Goal: Task Accomplishment & Management: Manage account settings

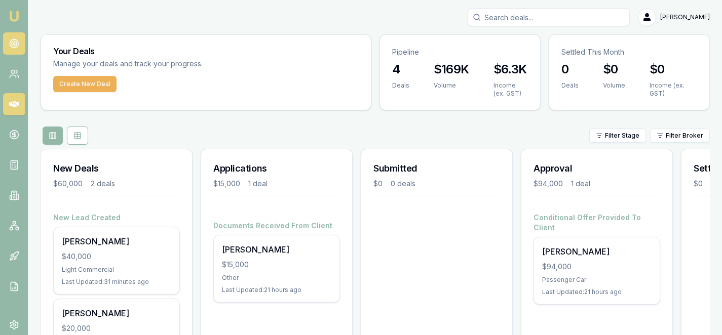
click at [18, 45] on circle at bounding box center [14, 44] width 9 height 9
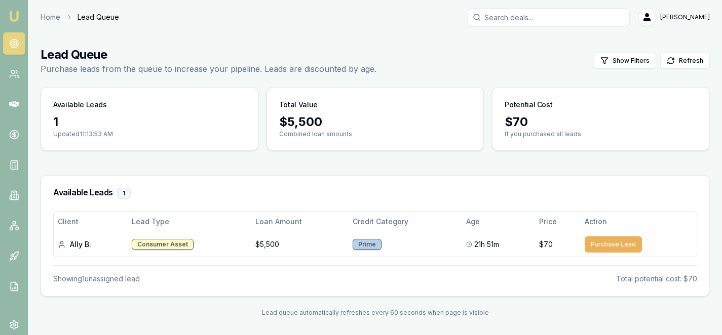
scroll to position [2, 0]
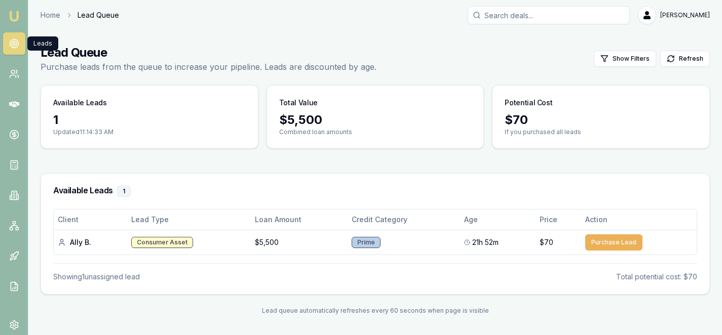
click at [13, 46] on icon at bounding box center [14, 44] width 10 height 10
click at [13, 110] on link at bounding box center [14, 104] width 22 height 22
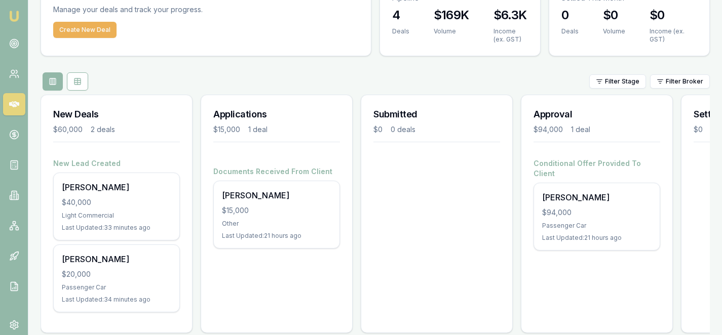
scroll to position [76, 0]
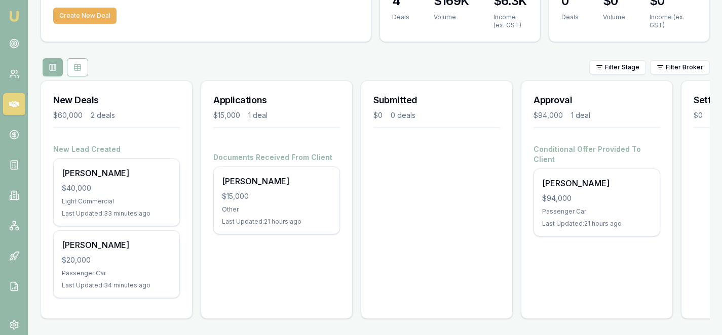
drag, startPoint x: 441, startPoint y: 218, endPoint x: 404, endPoint y: 220, distance: 37.1
click at [441, 218] on div "Submitted $0 0 deals" at bounding box center [437, 200] width 152 height 239
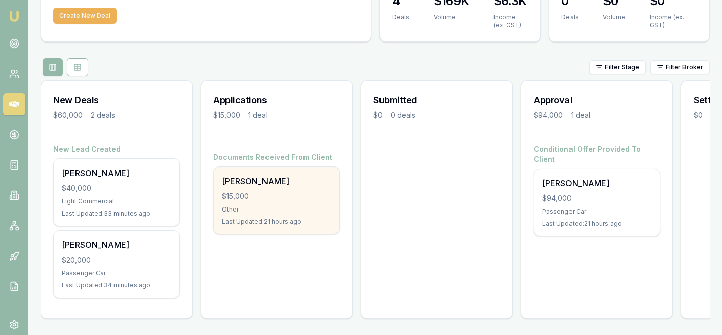
drag, startPoint x: 316, startPoint y: 272, endPoint x: 273, endPoint y: 183, distance: 98.8
click at [315, 271] on div "Applications $15,000 1 deal Documents Received From Client Wendy James $15,000 …" at bounding box center [277, 200] width 152 height 239
click at [272, 179] on div "[PERSON_NAME]" at bounding box center [276, 181] width 109 height 12
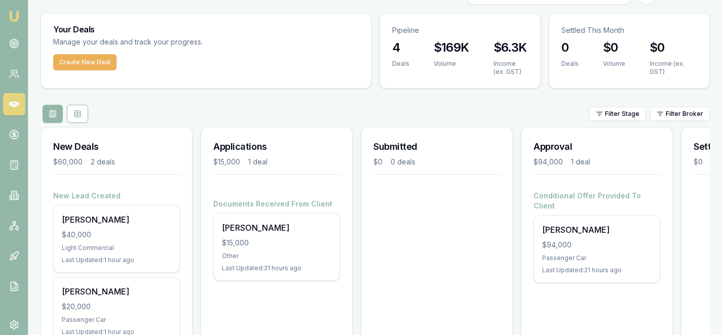
scroll to position [0, 0]
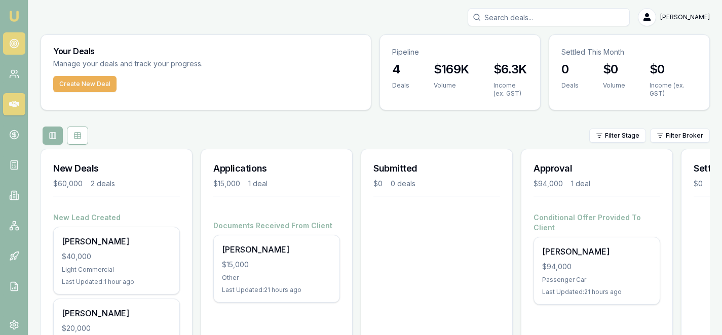
click at [6, 40] on link at bounding box center [14, 43] width 22 height 22
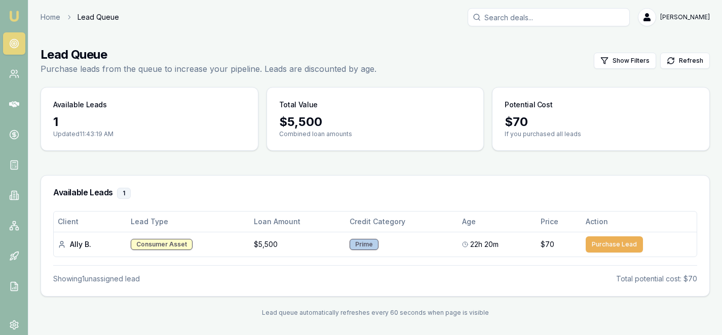
click at [266, 195] on h3 "Available Leads 1" at bounding box center [375, 193] width 644 height 11
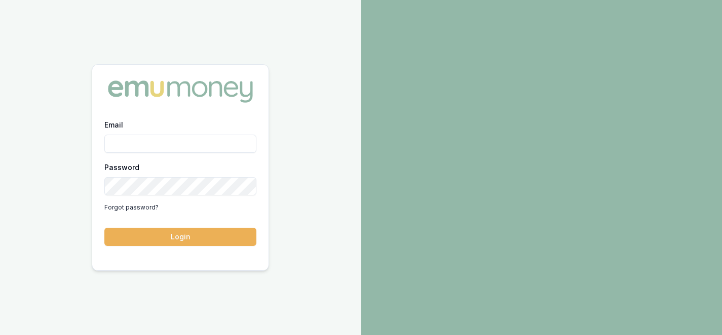
type input "[PERSON_NAME][EMAIL_ADDRESS][PERSON_NAME][DOMAIN_NAME]"
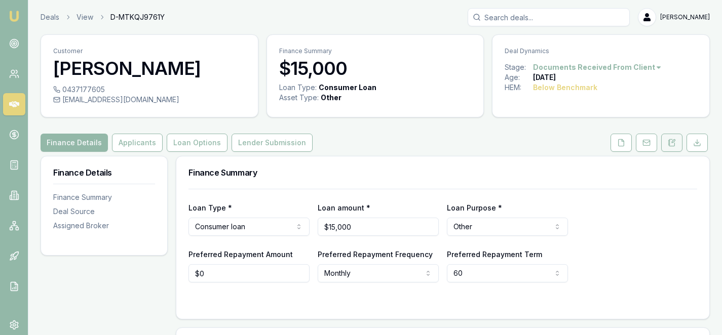
click at [675, 144] on icon at bounding box center [672, 142] width 6 height 7
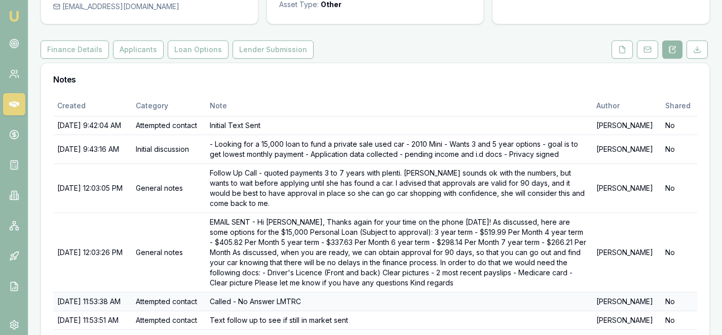
scroll to position [143, 0]
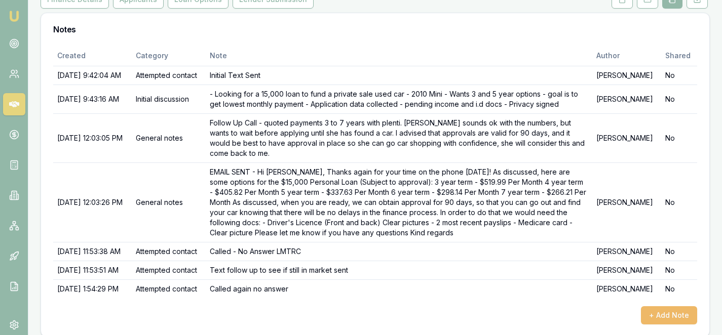
click at [668, 307] on button "+ Add Note" at bounding box center [669, 316] width 56 height 18
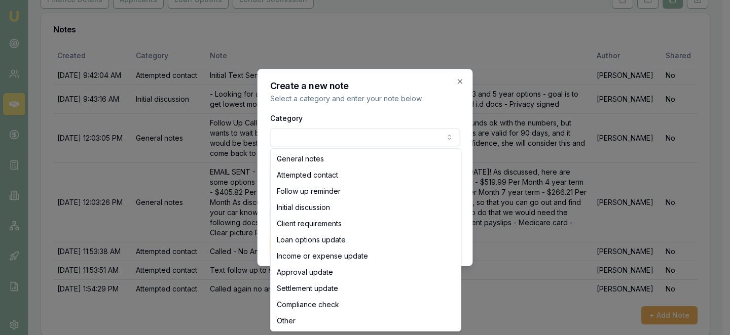
click at [323, 143] on body "Emu Broker Deals View D-MTKQJ9761Y [PERSON_NAME] Toggle Menu Customer [PERSON_N…" at bounding box center [361, 24] width 722 height 335
select select "ATTEMPTED_CONTACT"
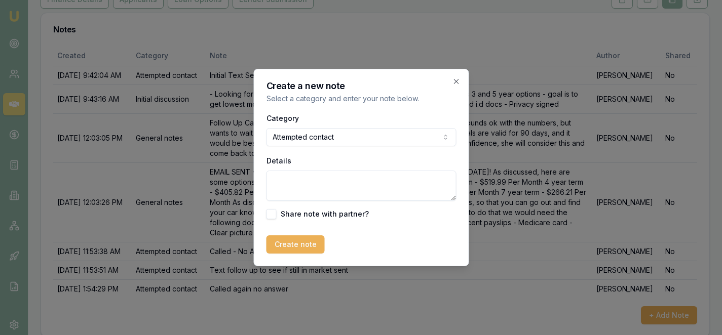
click at [308, 195] on textarea "Details" at bounding box center [361, 186] width 190 height 30
type textarea "Called - No Answer"
click at [296, 246] on button "Create note" at bounding box center [295, 245] width 58 height 18
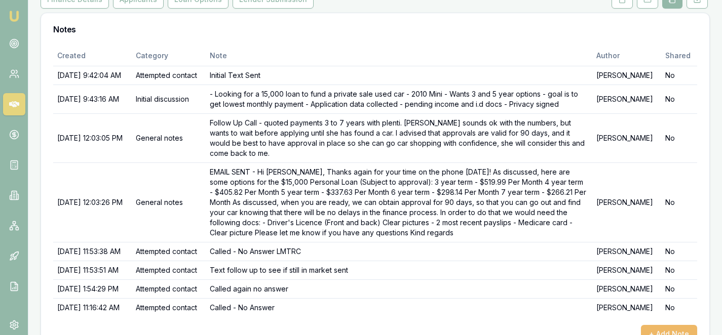
click at [662, 325] on button "+ Add Note" at bounding box center [669, 334] width 56 height 18
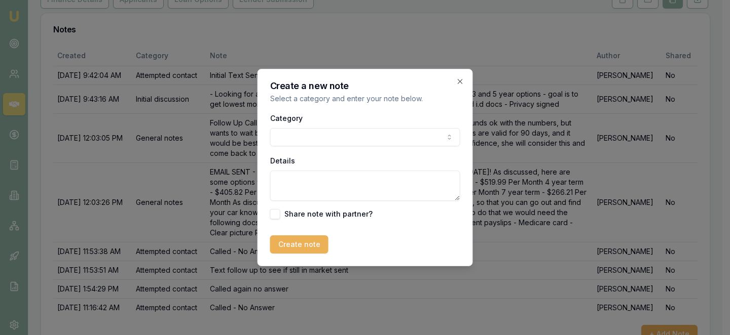
click at [339, 134] on body "Emu Broker Deals View D-MTKQJ9761Y [PERSON_NAME] Toggle Menu Customer [PERSON_N…" at bounding box center [361, 24] width 722 height 335
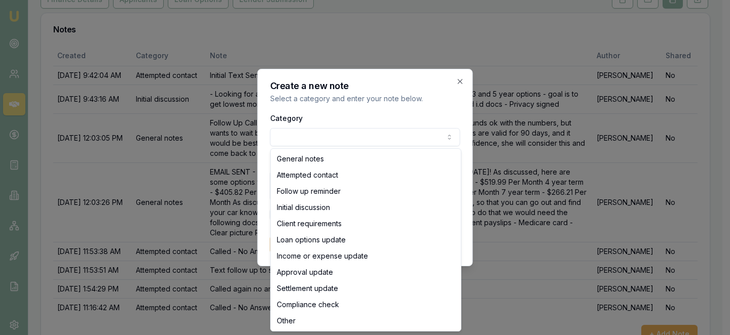
select select "ATTEMPTED_CONTACT"
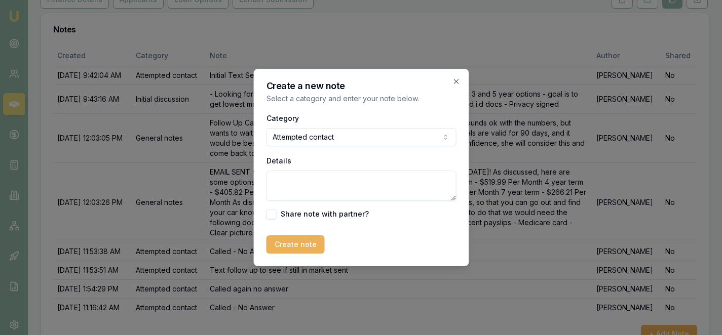
click at [303, 201] on textarea "Details" at bounding box center [361, 186] width 190 height 30
type textarea "Text Sent"
click at [288, 250] on button "Create note" at bounding box center [295, 245] width 58 height 18
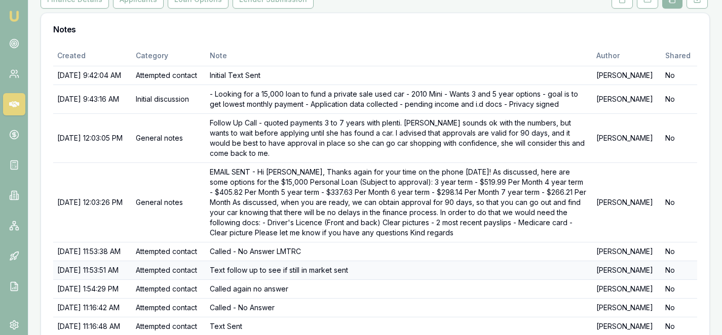
click at [305, 261] on td "Text follow up to see if still in market sent" at bounding box center [399, 270] width 387 height 19
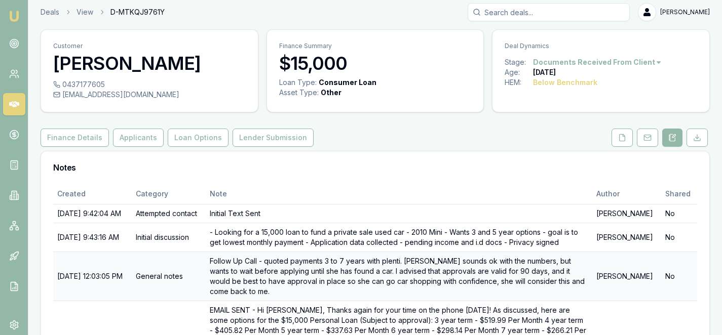
scroll to position [0, 0]
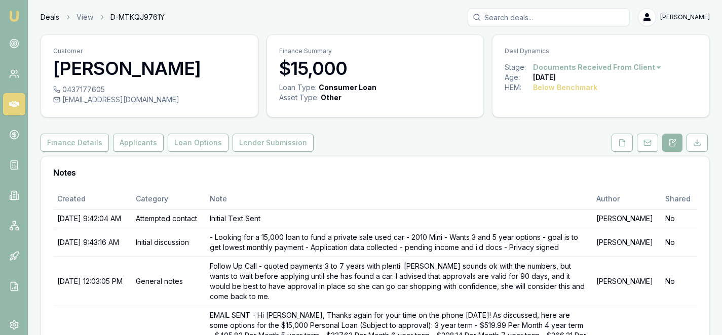
click at [50, 20] on link "Deals" at bounding box center [50, 17] width 19 height 10
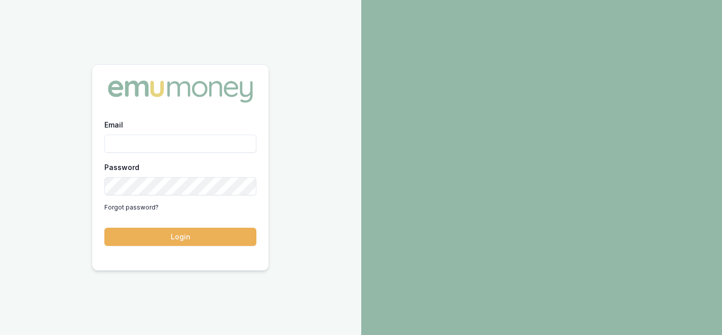
type input "[PERSON_NAME][EMAIL_ADDRESS][PERSON_NAME][DOMAIN_NAME]"
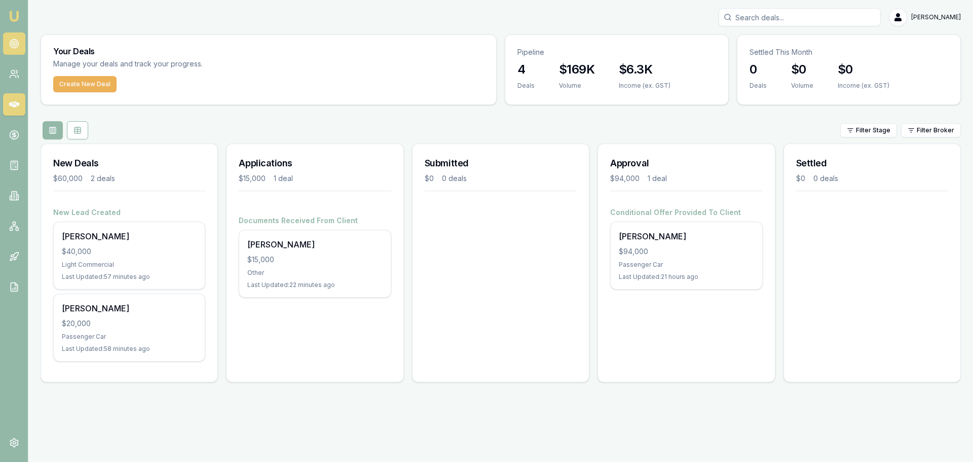
click at [18, 36] on link at bounding box center [14, 43] width 22 height 22
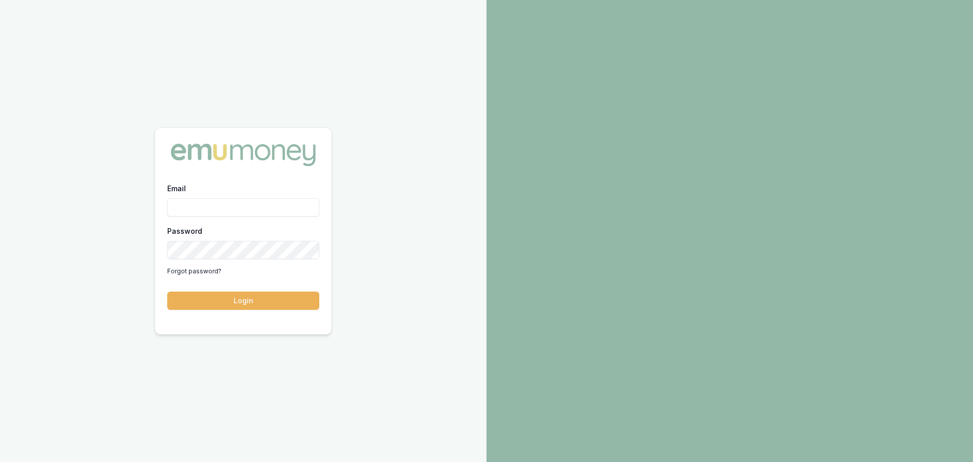
type input "[PERSON_NAME][EMAIL_ADDRESS][PERSON_NAME][DOMAIN_NAME]"
click at [225, 297] on button "Login" at bounding box center [243, 300] width 152 height 18
